Goal: Task Accomplishment & Management: Manage account settings

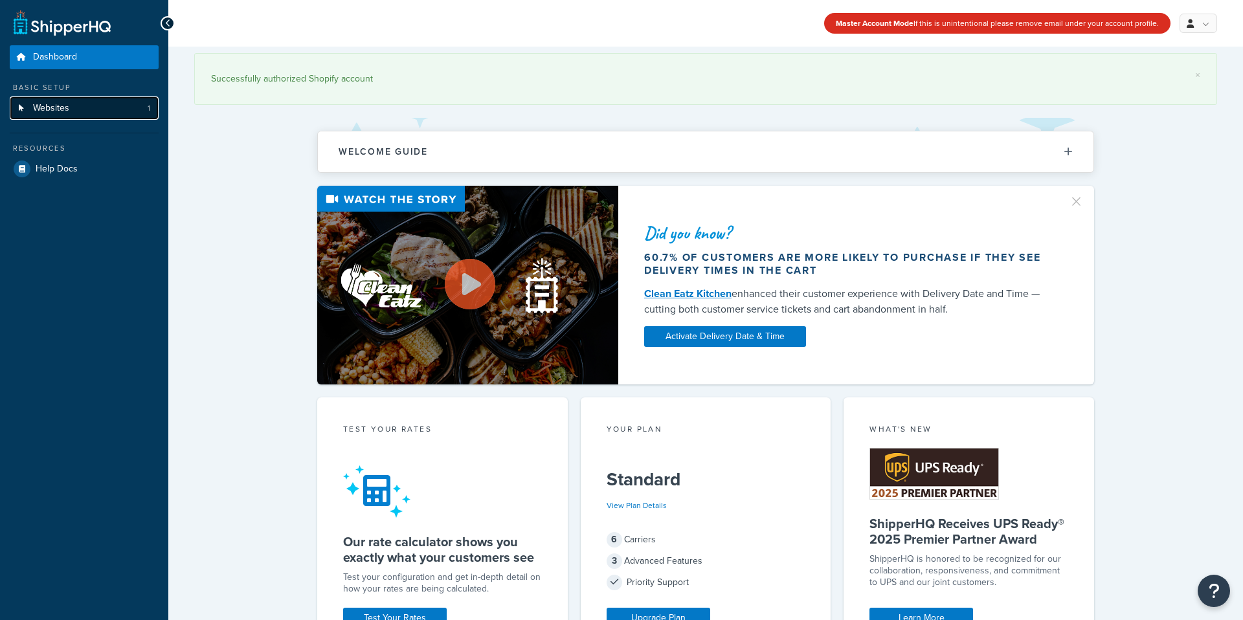
click at [91, 105] on link "Websites 1" at bounding box center [84, 108] width 149 height 24
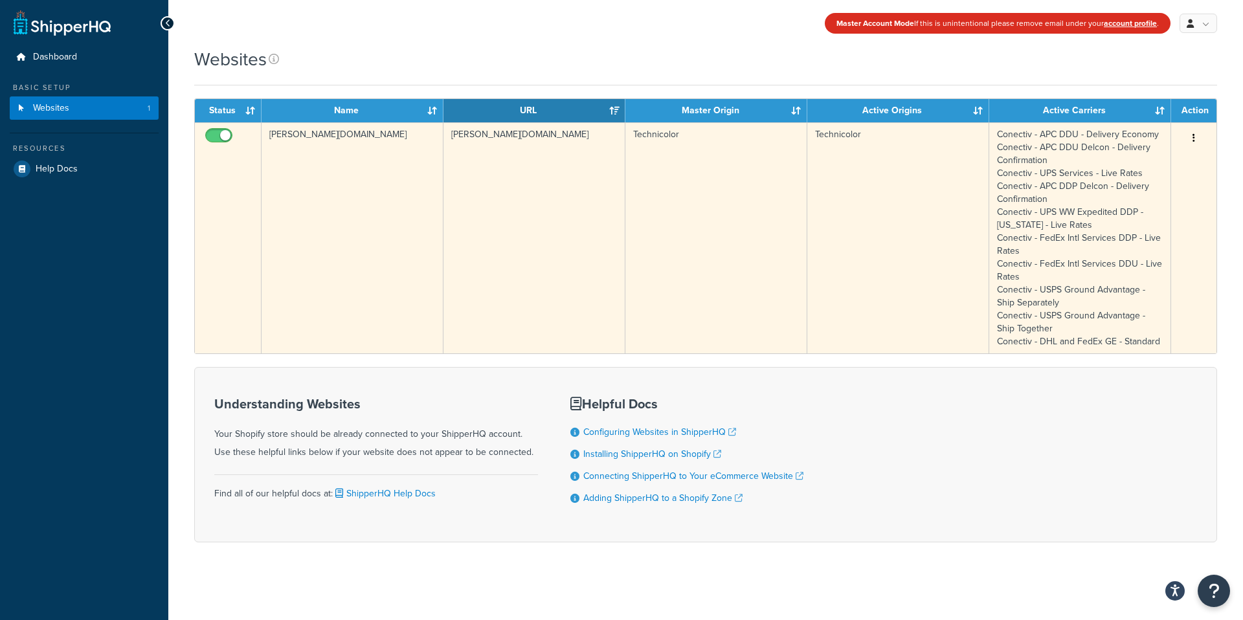
click at [1198, 136] on button "button" at bounding box center [1194, 138] width 18 height 21
click at [1146, 161] on link "Edit" at bounding box center [1141, 164] width 102 height 27
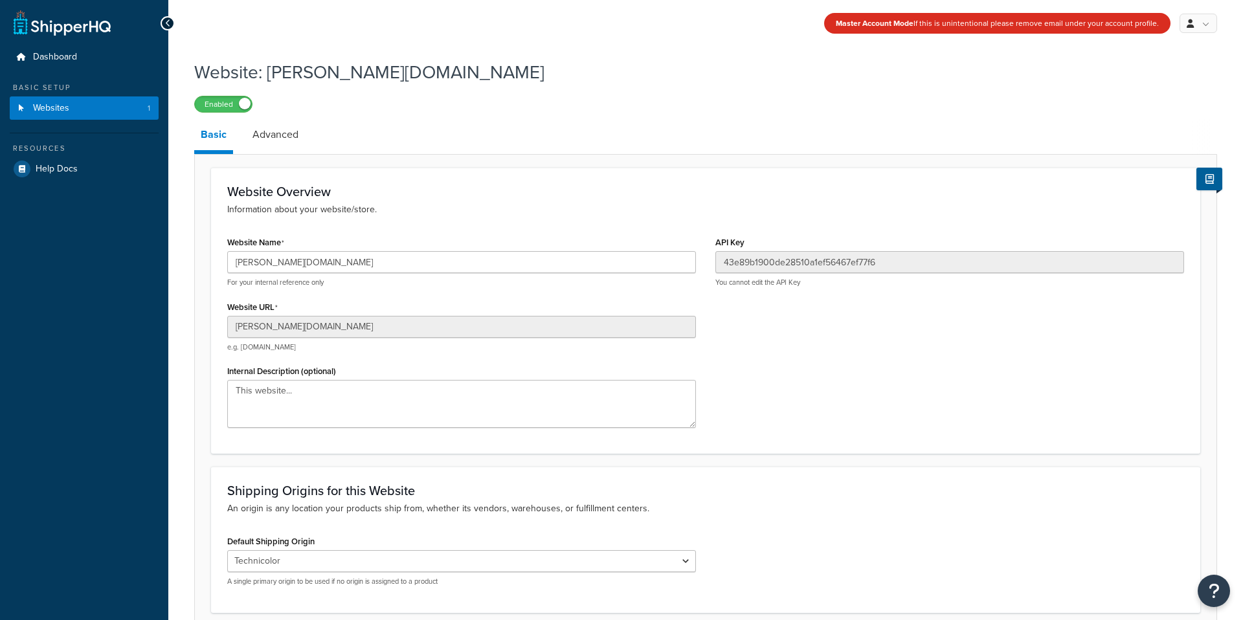
scroll to position [111, 0]
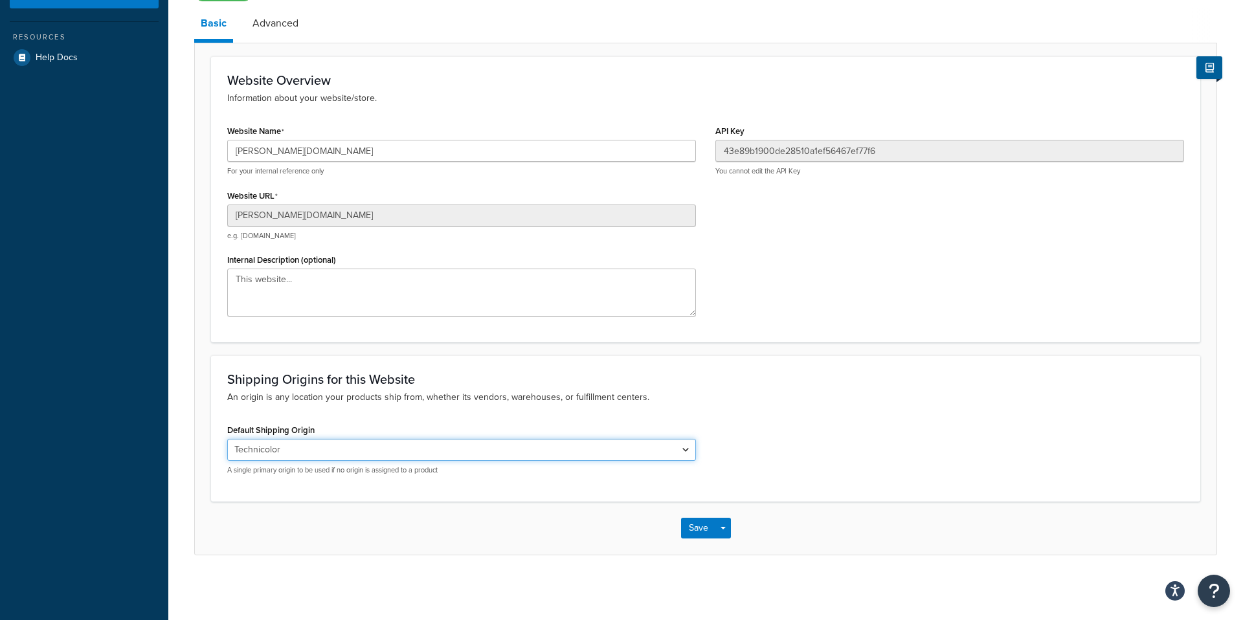
click at [421, 453] on select "El Famoso Artist Endeavor (OG) Graphik Dimensions Artivise Printful Caroline Wh…" at bounding box center [461, 450] width 469 height 22
select select "138040"
click at [227, 439] on select "El Famoso Artist Endeavor (OG) Graphik Dimensions Artivise Printful Caroline Wh…" at bounding box center [461, 450] width 469 height 22
click at [691, 528] on button "Save" at bounding box center [698, 528] width 35 height 21
